Goal: Task Accomplishment & Management: Complete application form

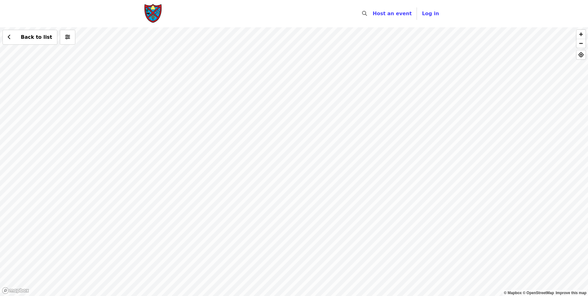
drag, startPoint x: 435, startPoint y: 217, endPoint x: 363, endPoint y: 137, distance: 107.3
click at [363, 137] on div "Back to list" at bounding box center [294, 161] width 588 height 268
click at [211, 203] on div "Back to list" at bounding box center [294, 161] width 588 height 268
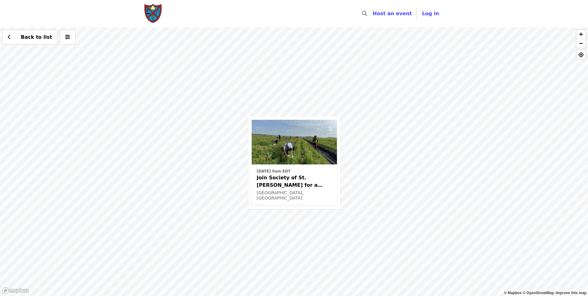
click at [301, 116] on div "Thu, Oct 16 @ 9am EDT Join Society of St. Andrew for a Glean in Mt. Dora , FL✨ …" at bounding box center [294, 161] width 588 height 268
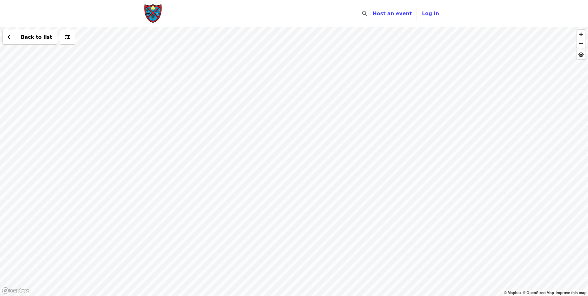
click at [303, 75] on div "Back to list" at bounding box center [294, 161] width 588 height 268
click at [330, 91] on button "See 2 actions at this location" at bounding box center [302, 87] width 81 height 7
